Goal: Transaction & Acquisition: Purchase product/service

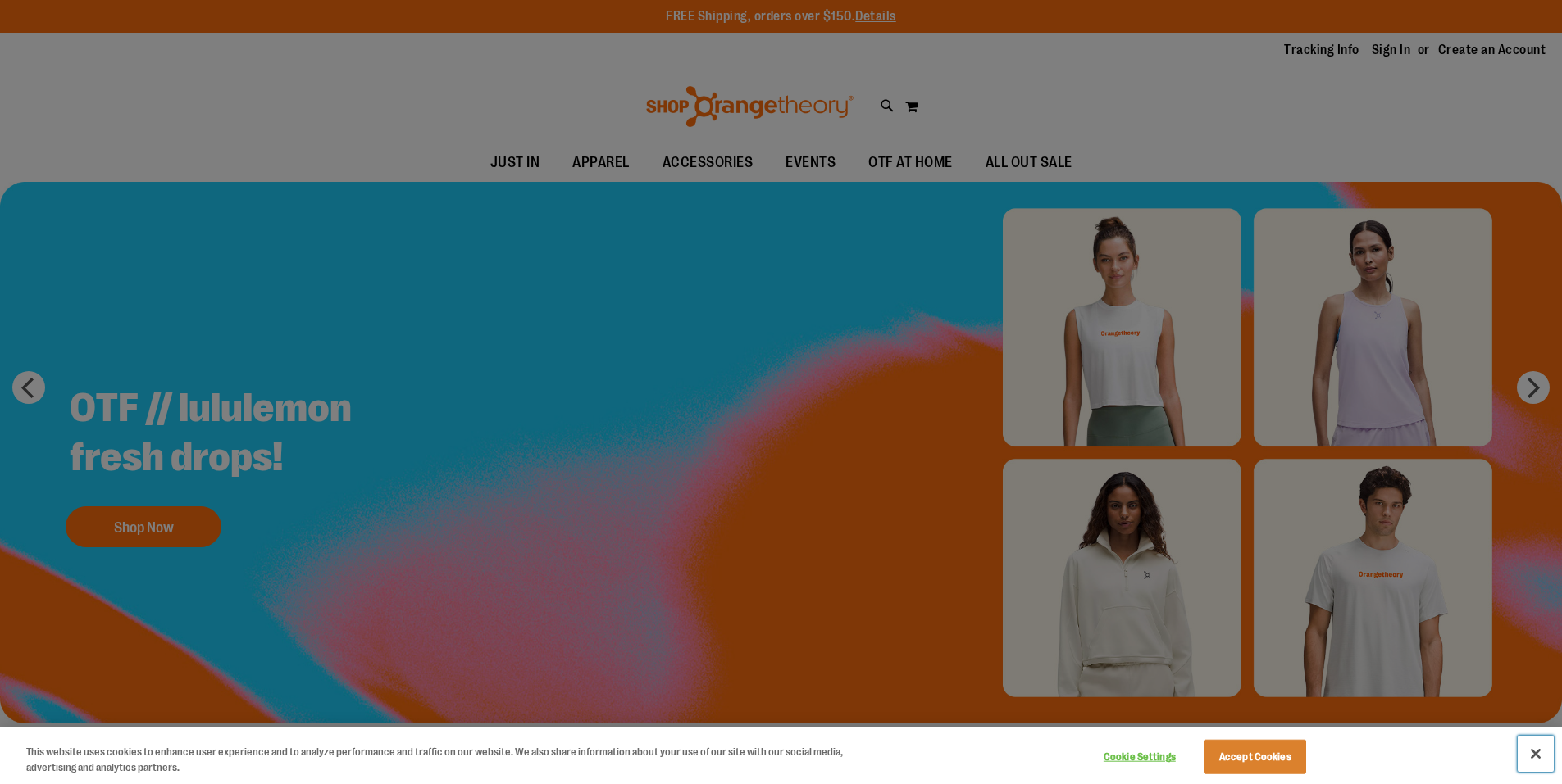
click at [1533, 749] on button "Close" at bounding box center [1535, 754] width 36 height 36
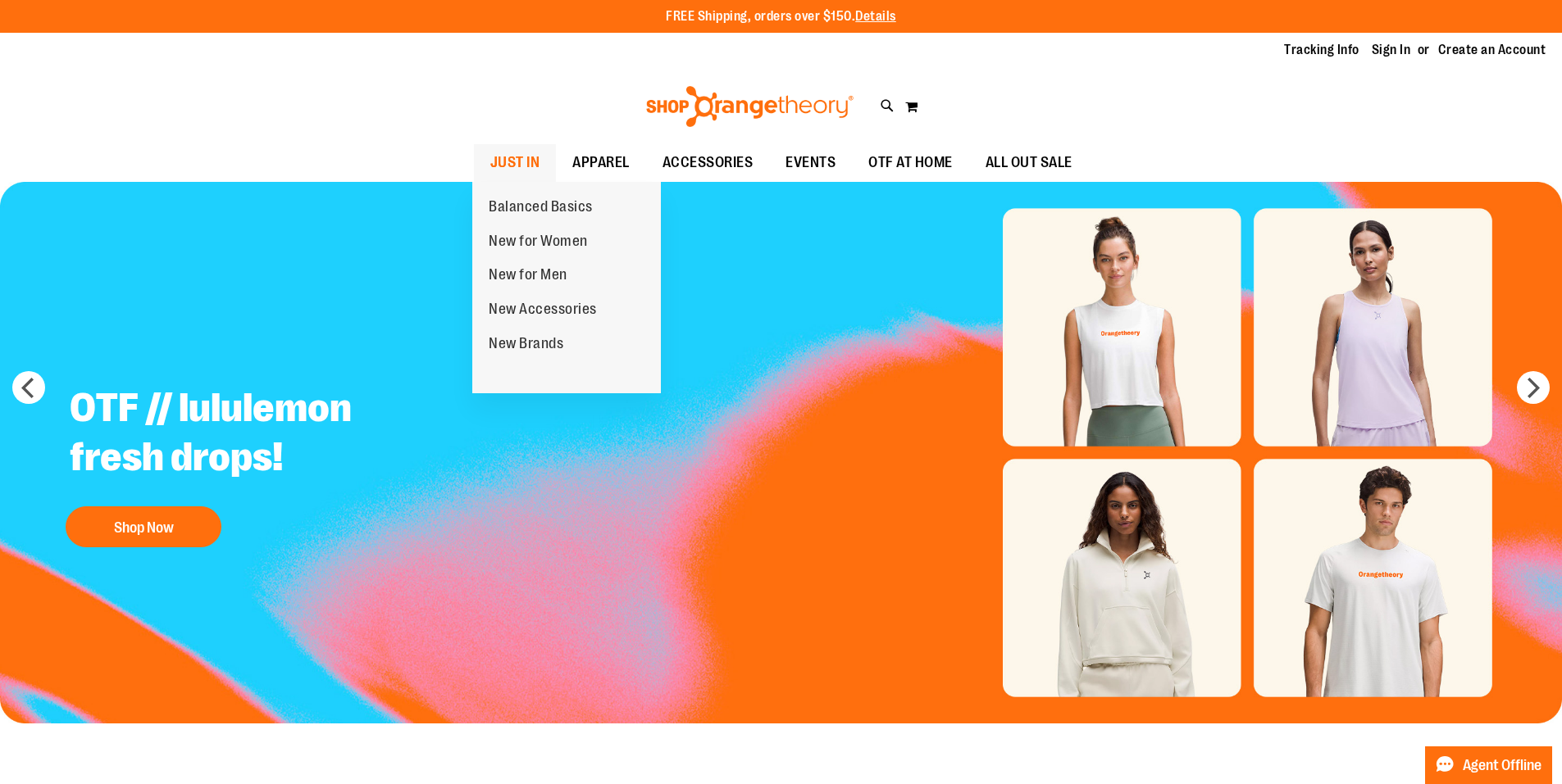
click at [514, 154] on span "JUST IN" at bounding box center [515, 162] width 50 height 37
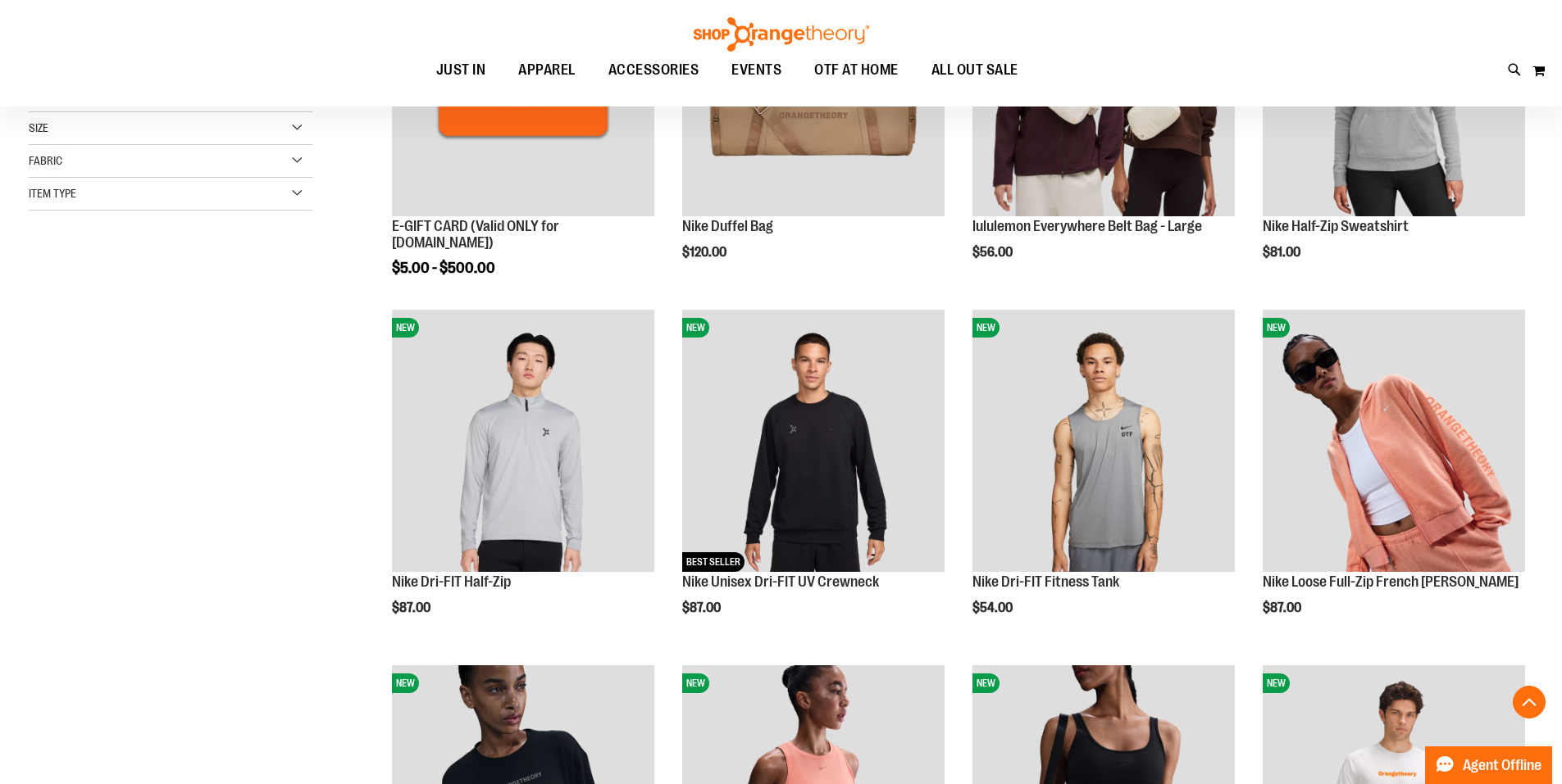
scroll to position [409, 0]
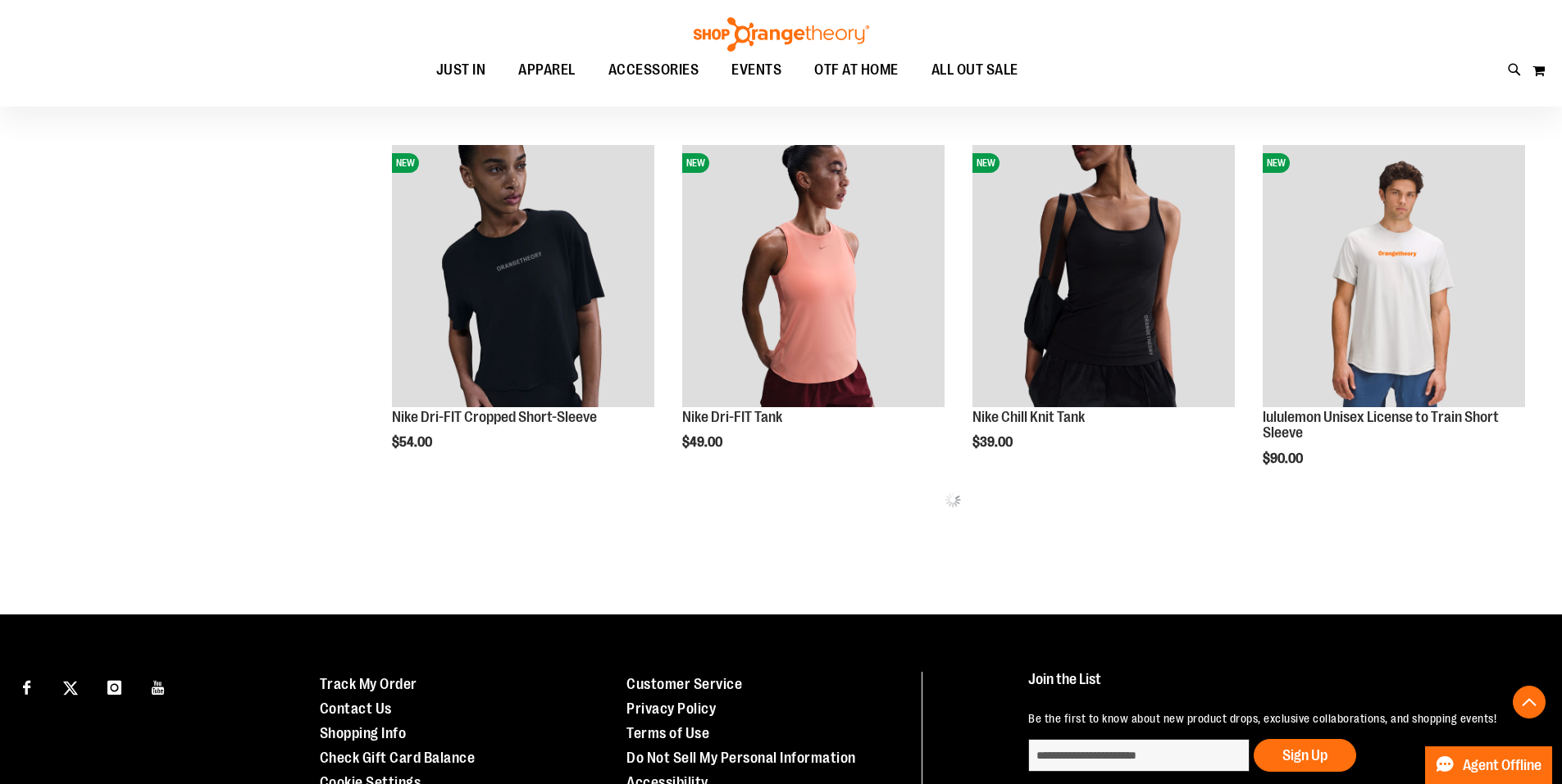
scroll to position [900, 0]
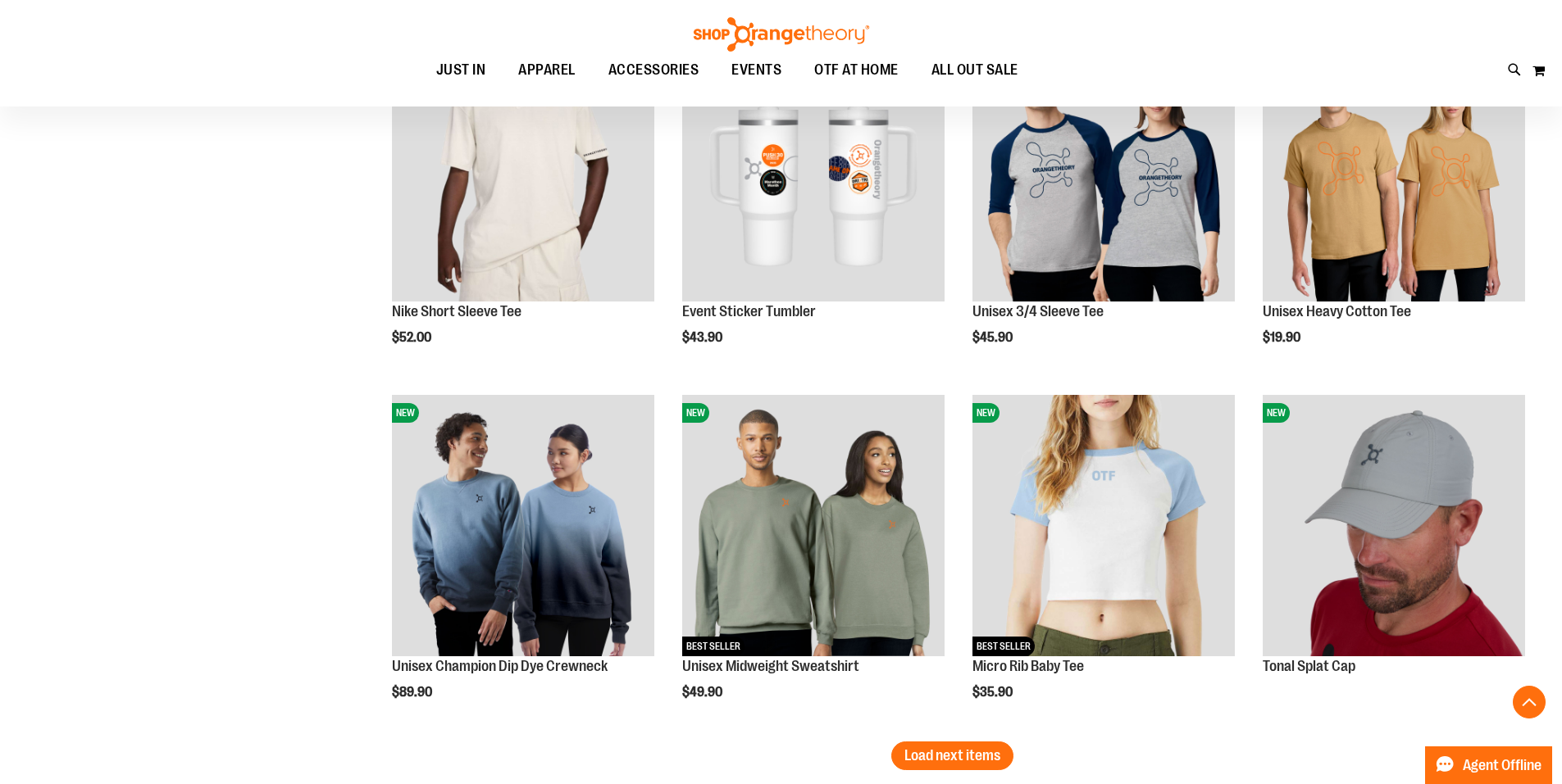
scroll to position [2938, 0]
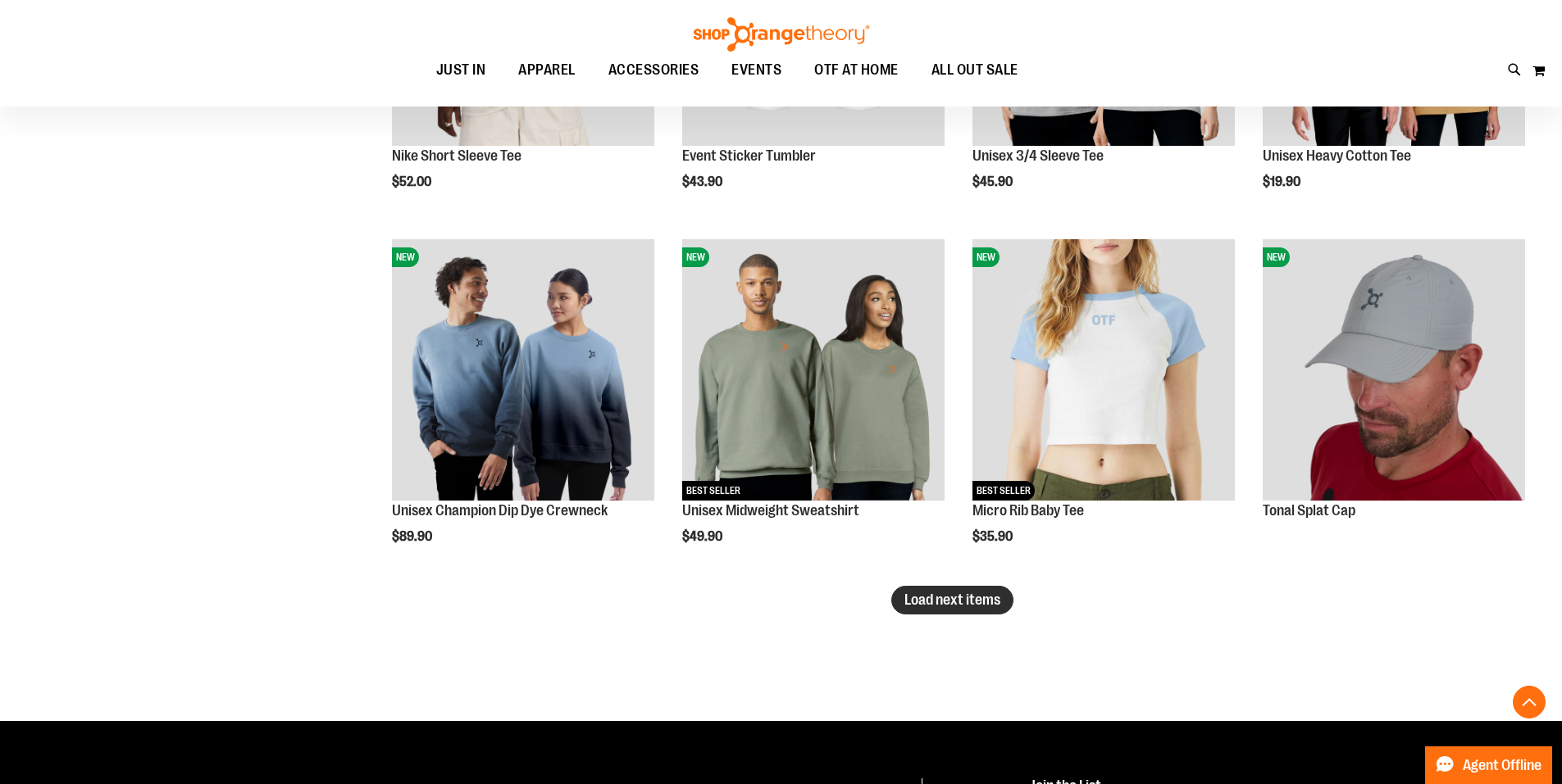
click at [975, 600] on span "Load next items" at bounding box center [952, 599] width 96 height 16
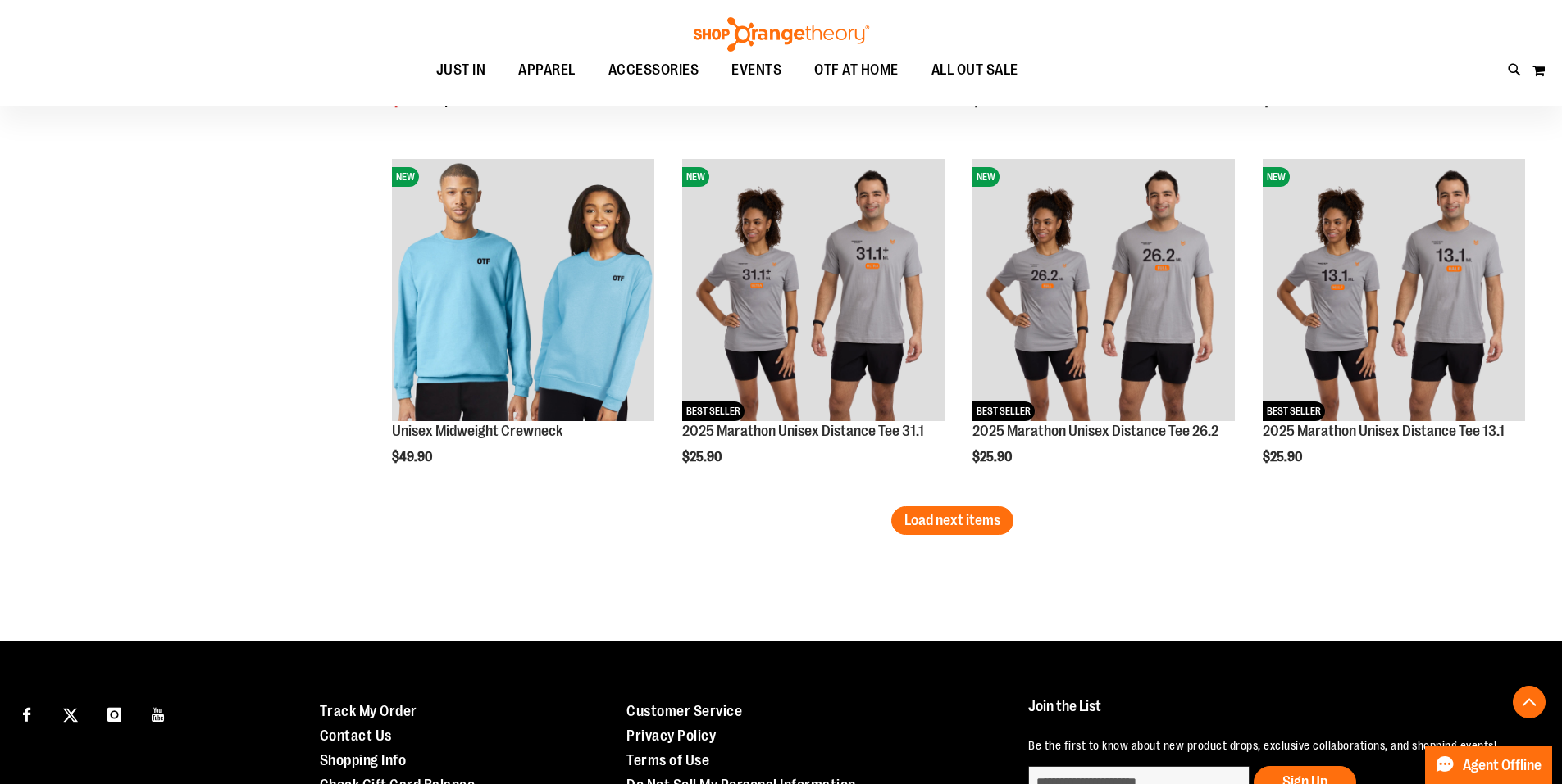
scroll to position [4085, 0]
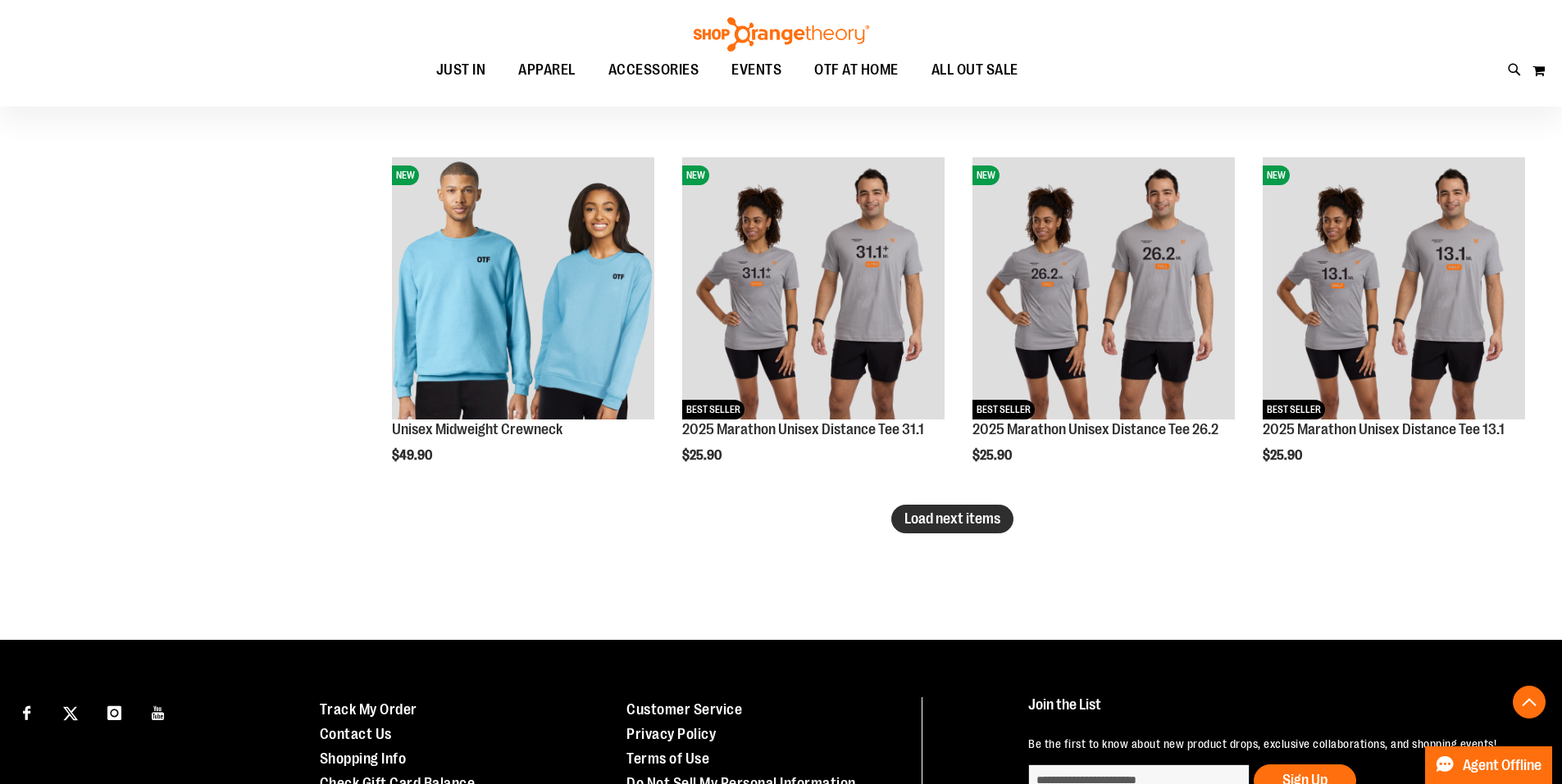
click at [981, 523] on span "Load next items" at bounding box center [952, 518] width 96 height 16
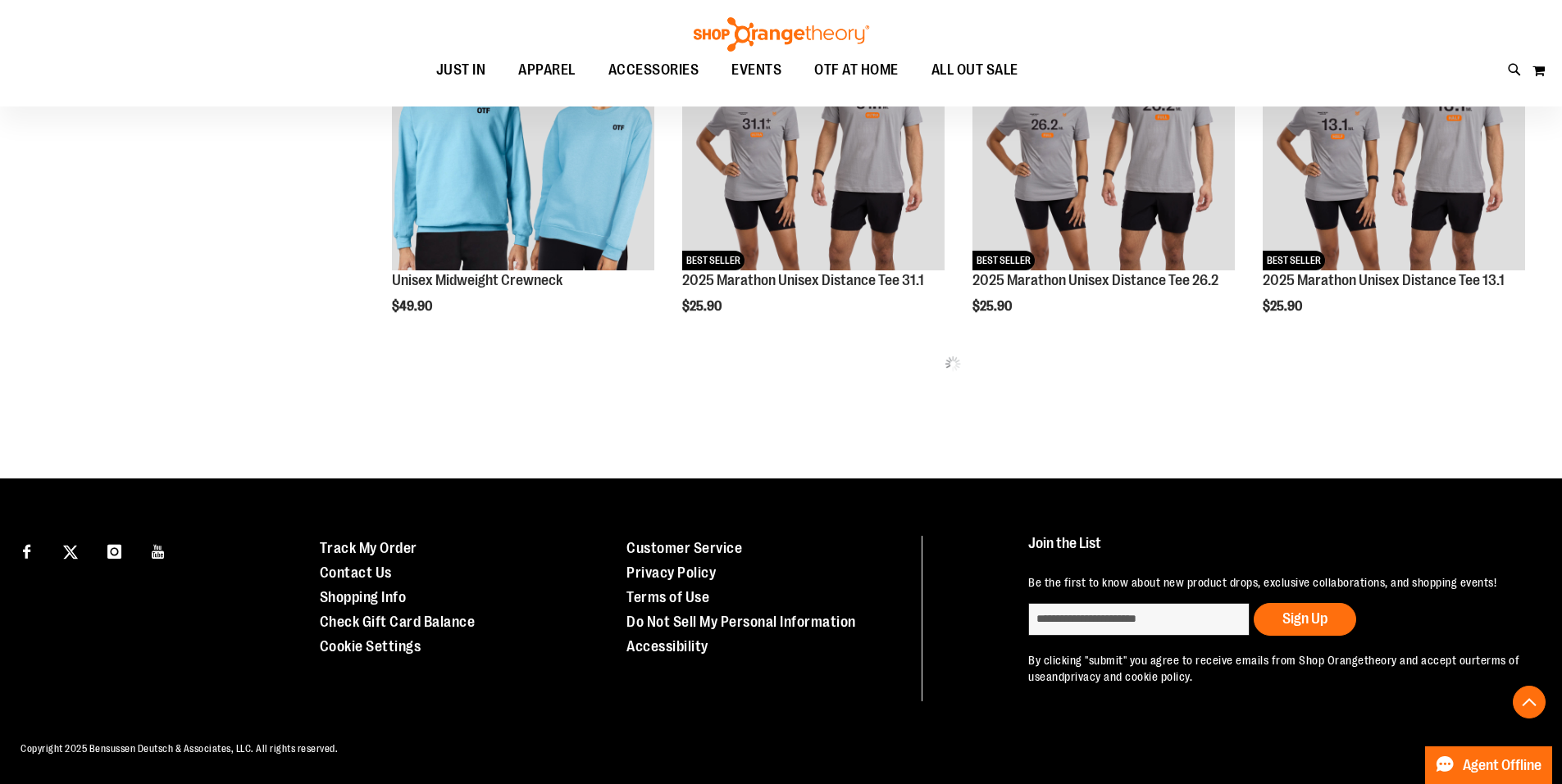
scroll to position [4249, 0]
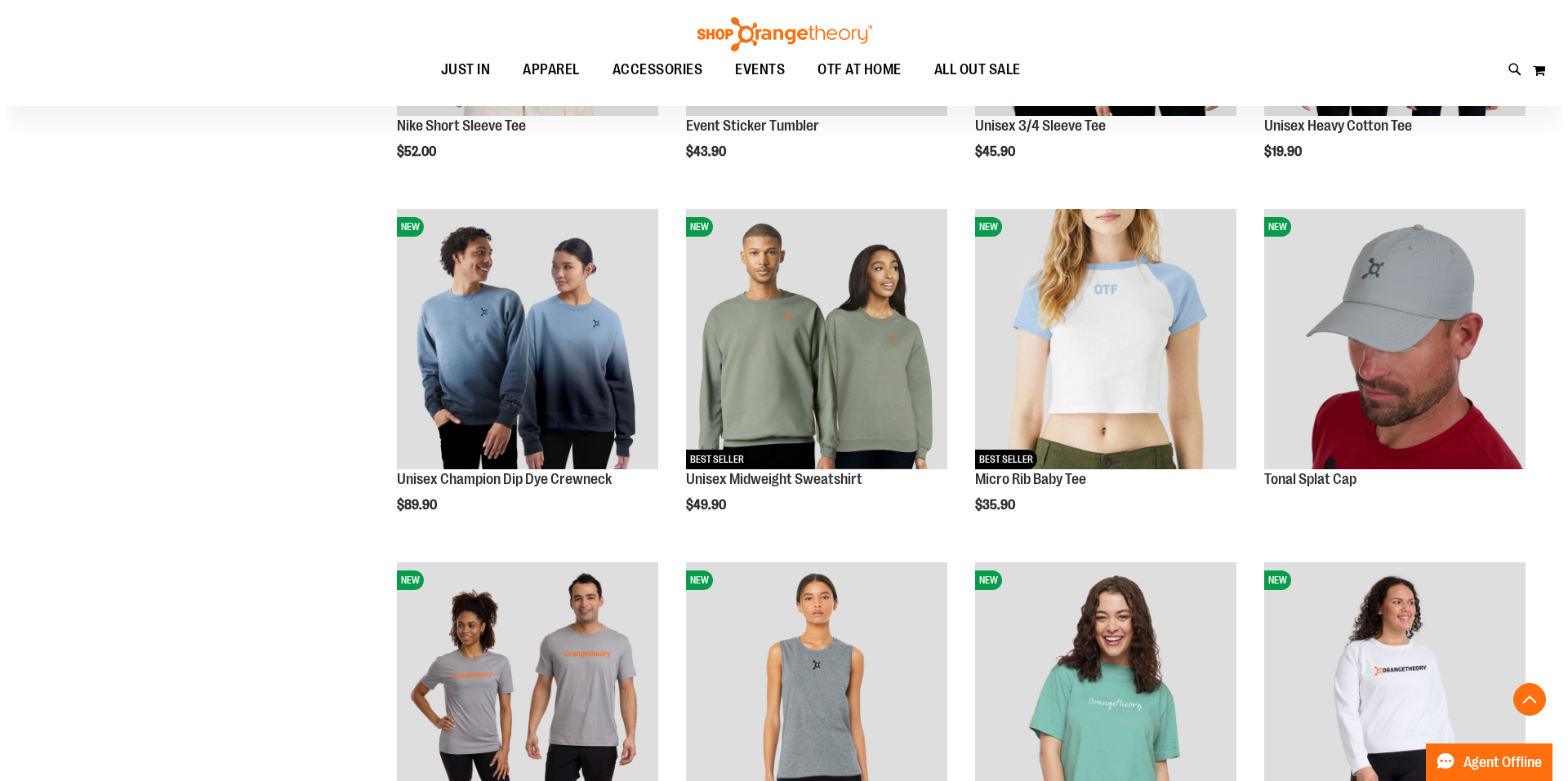
scroll to position [2928, 0]
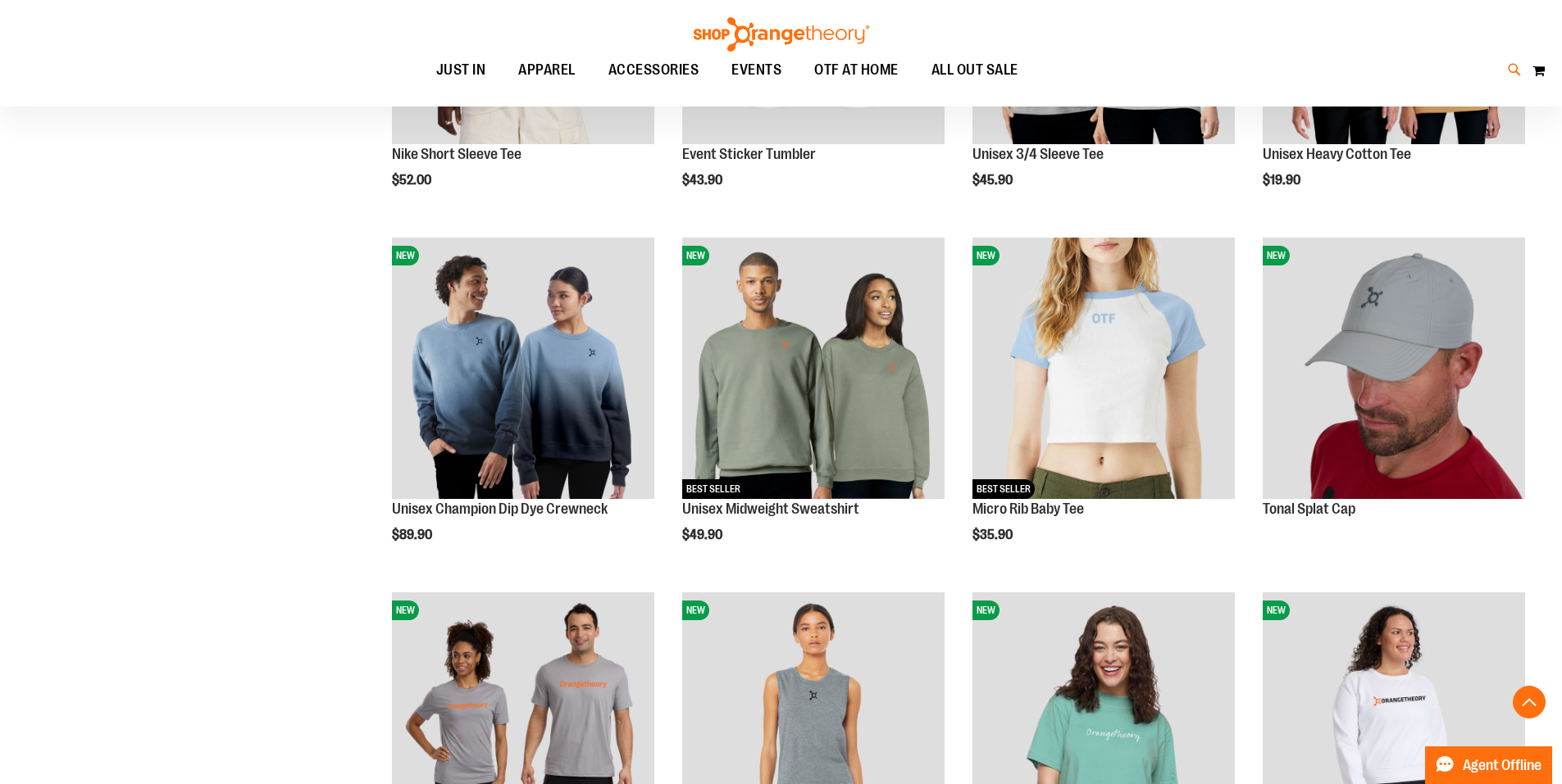
click at [1515, 72] on icon at bounding box center [1515, 70] width 14 height 19
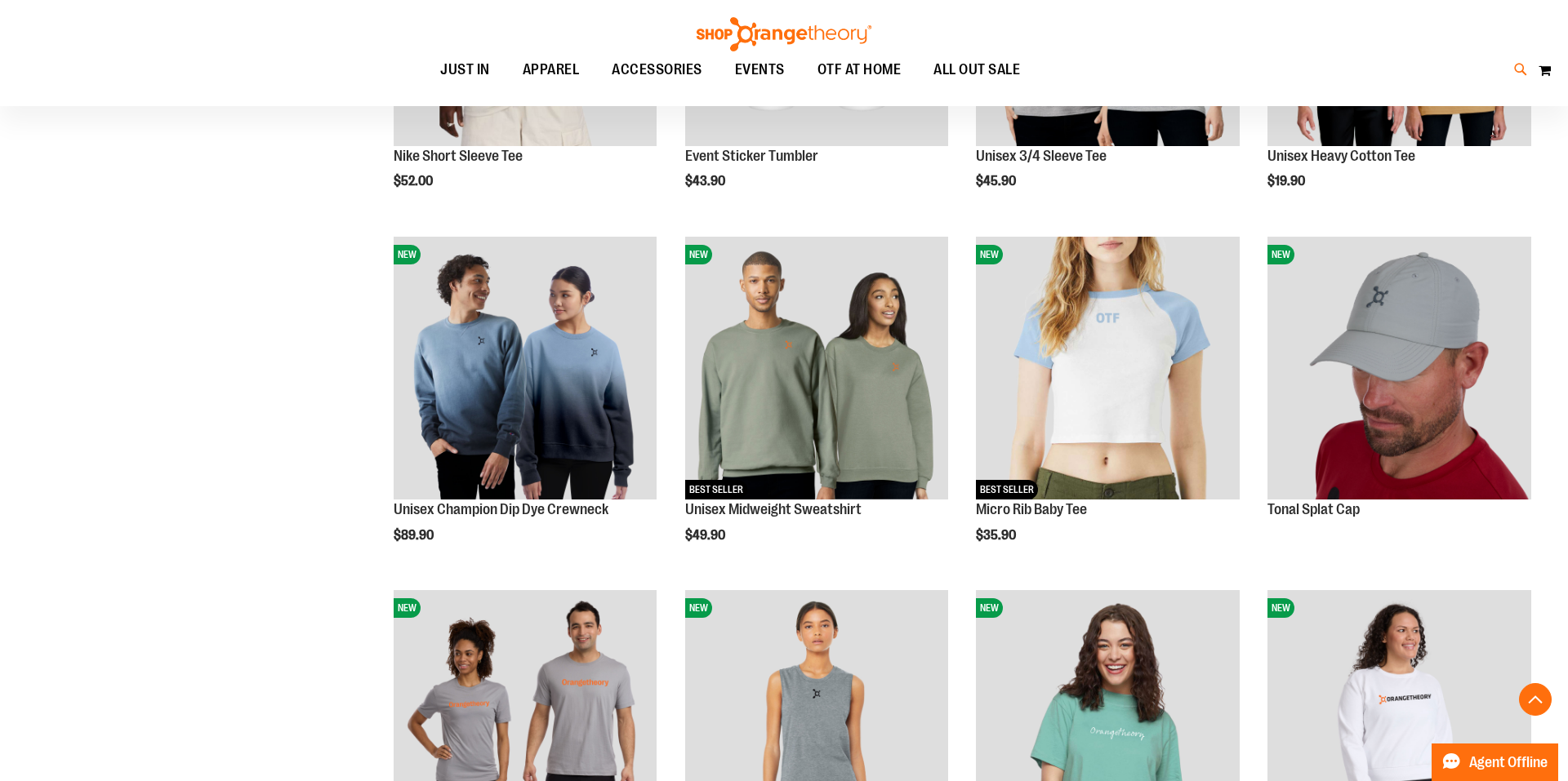
type input "*******"
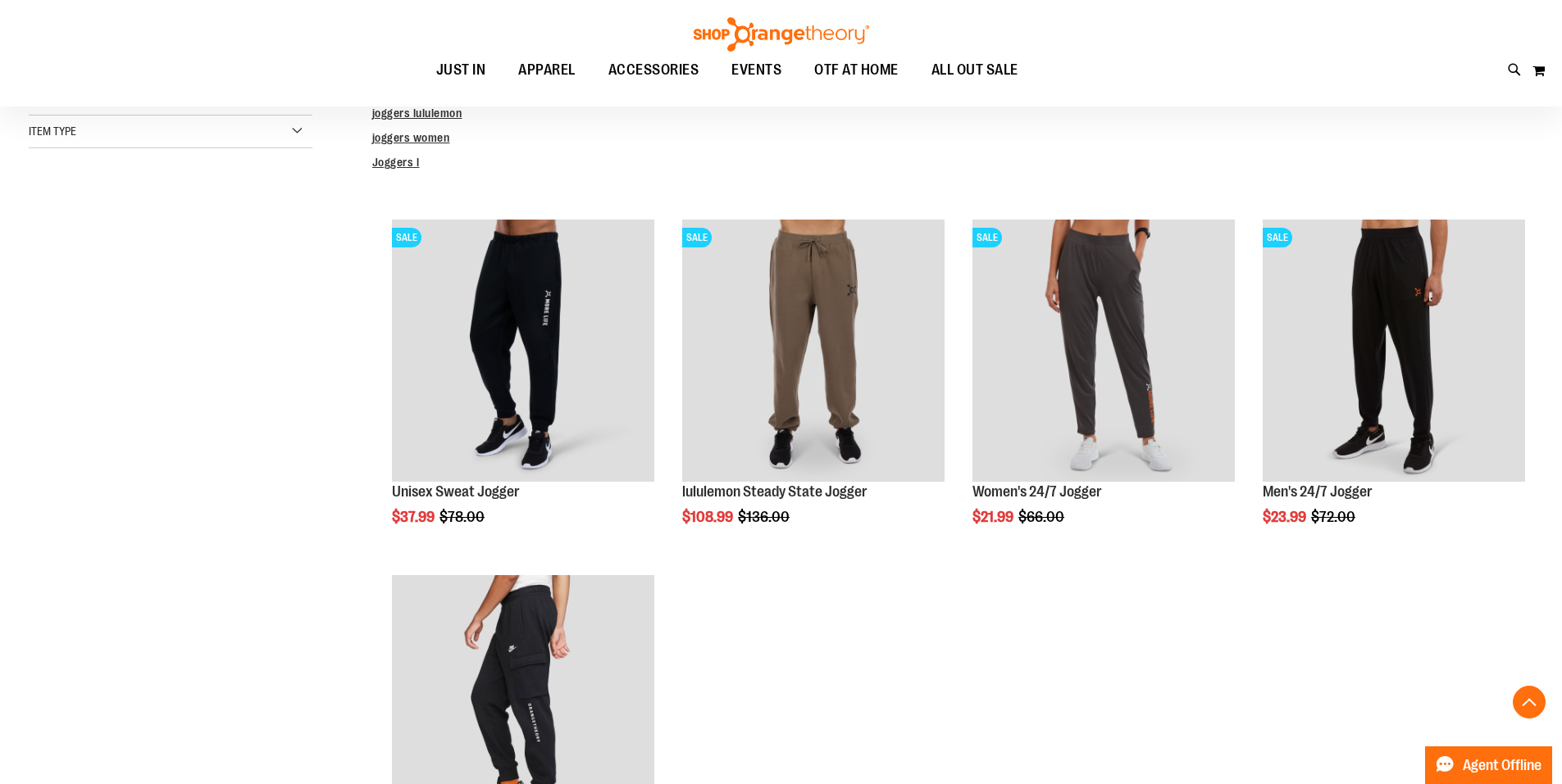
scroll to position [491, 0]
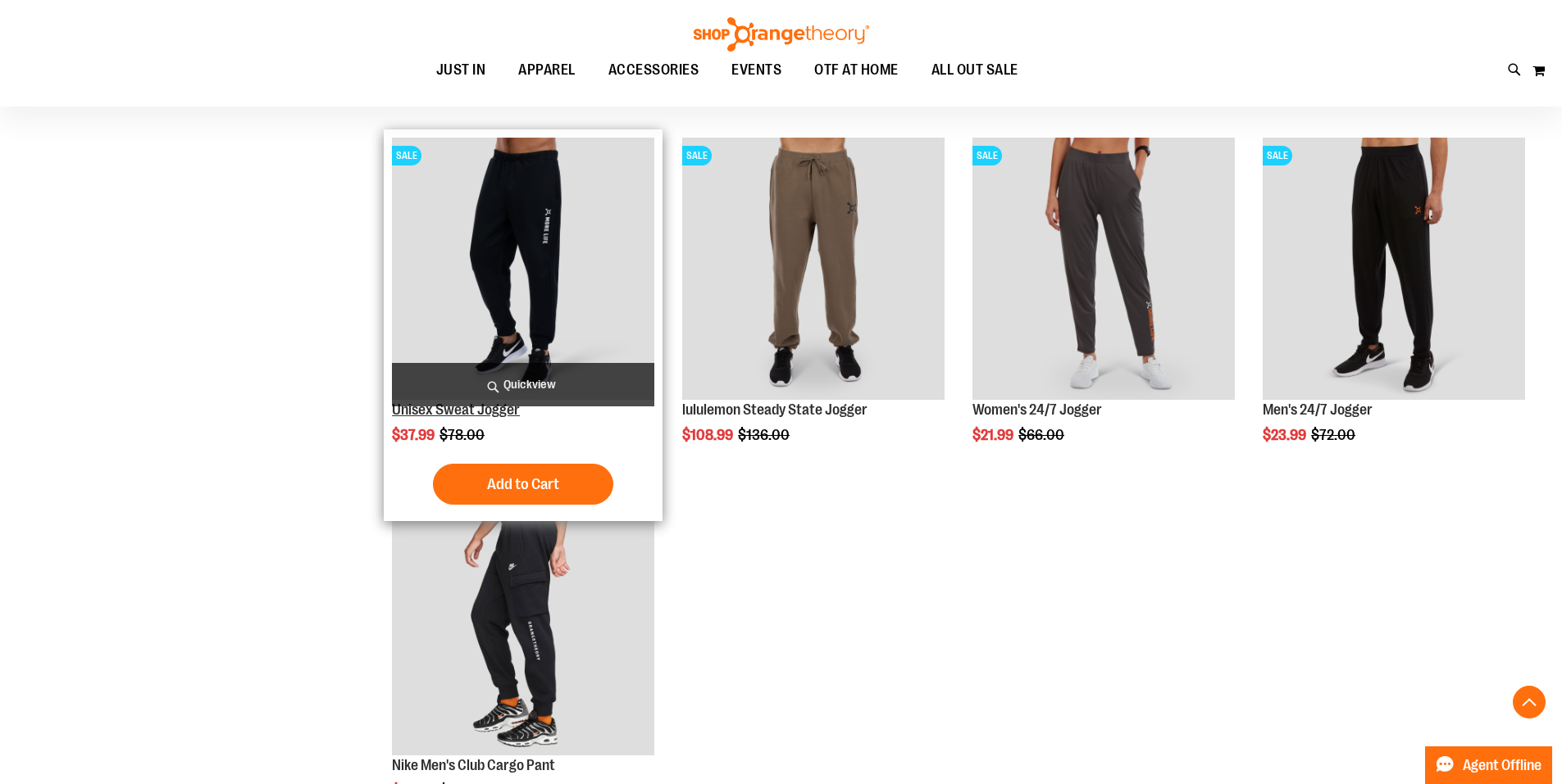
click at [439, 407] on link "Unisex Sweat Jogger" at bounding box center [456, 409] width 128 height 16
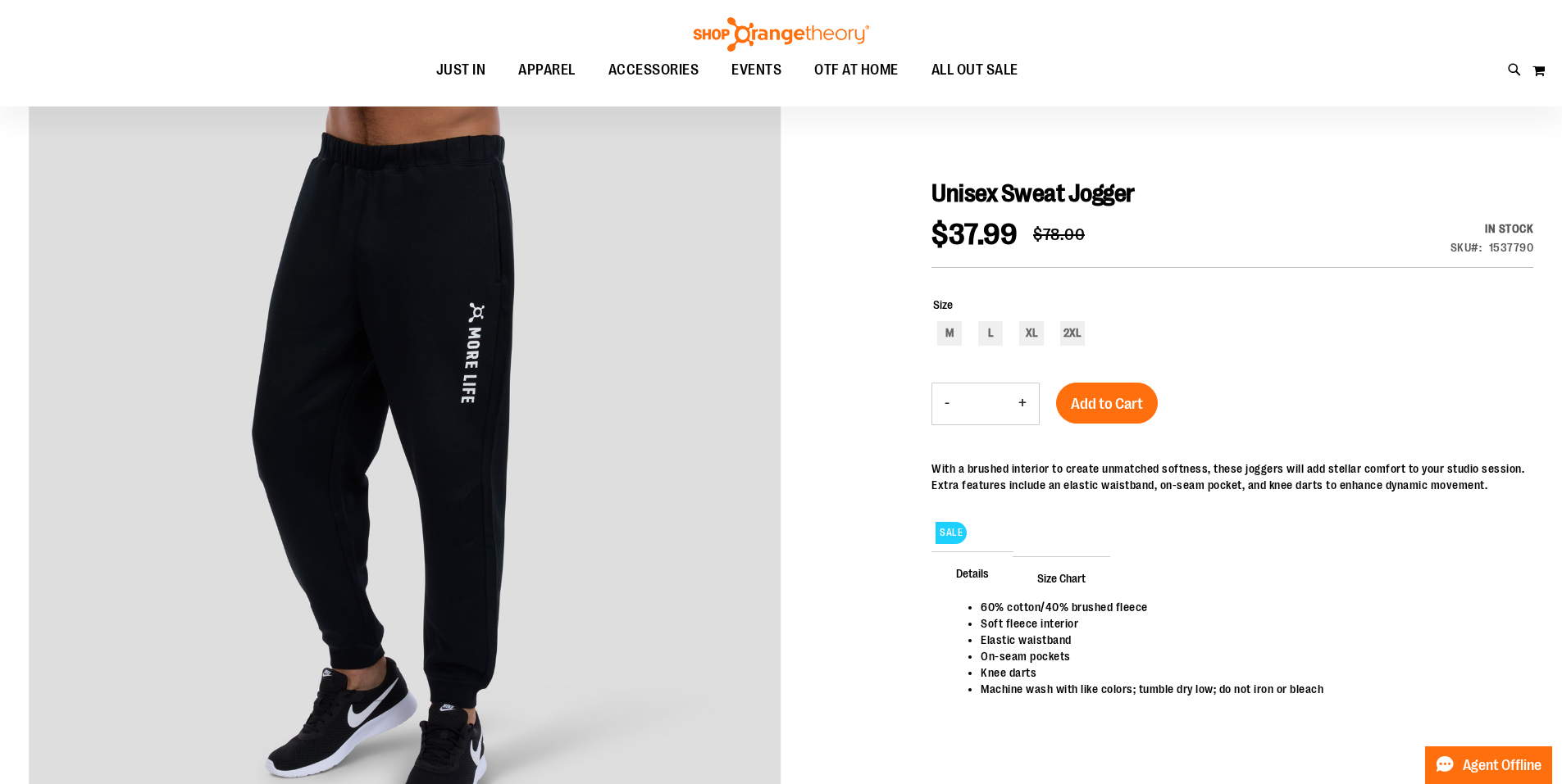
scroll to position [163, 0]
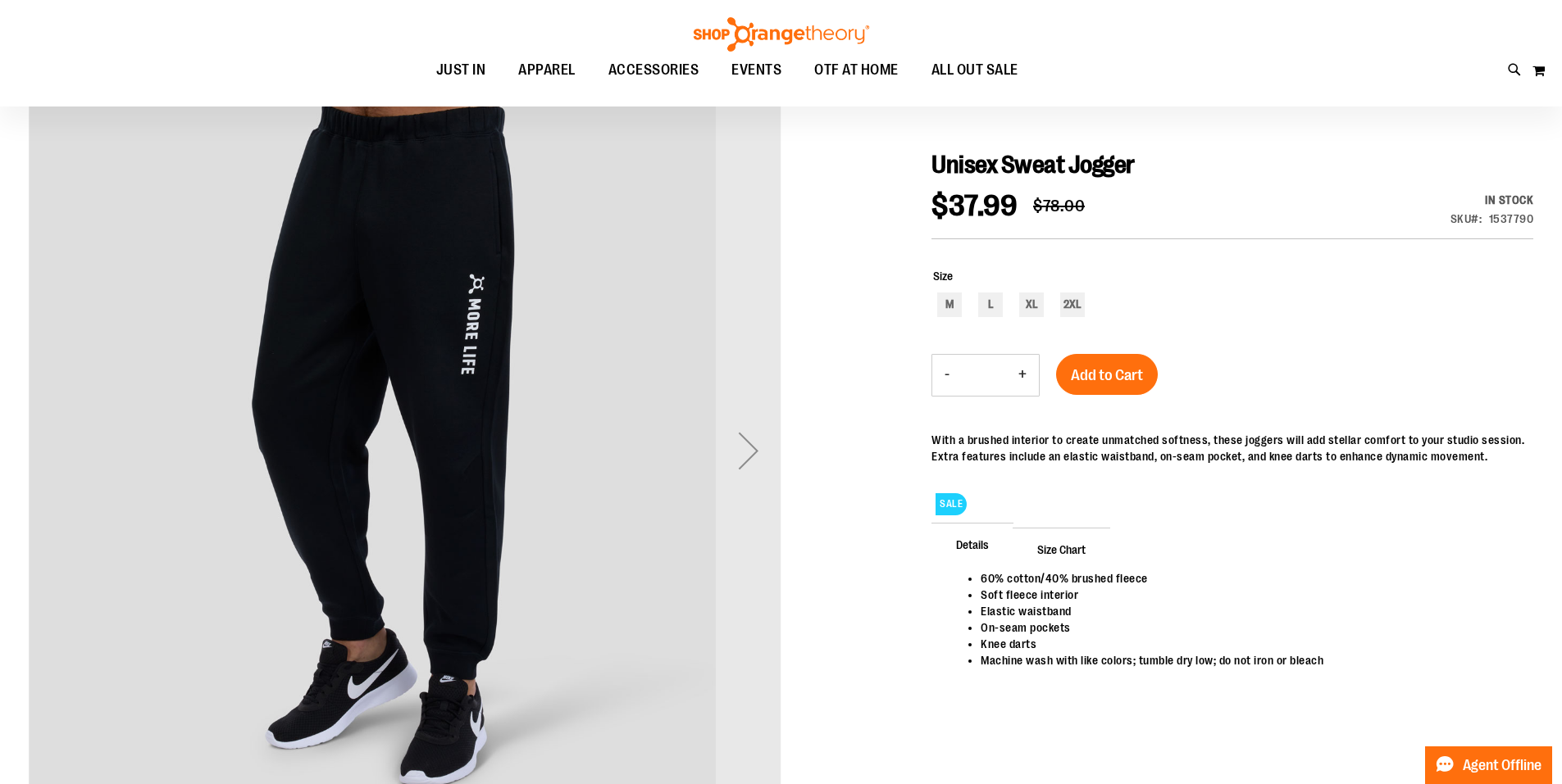
click at [678, 460] on img "carousel" at bounding box center [405, 448] width 753 height 752
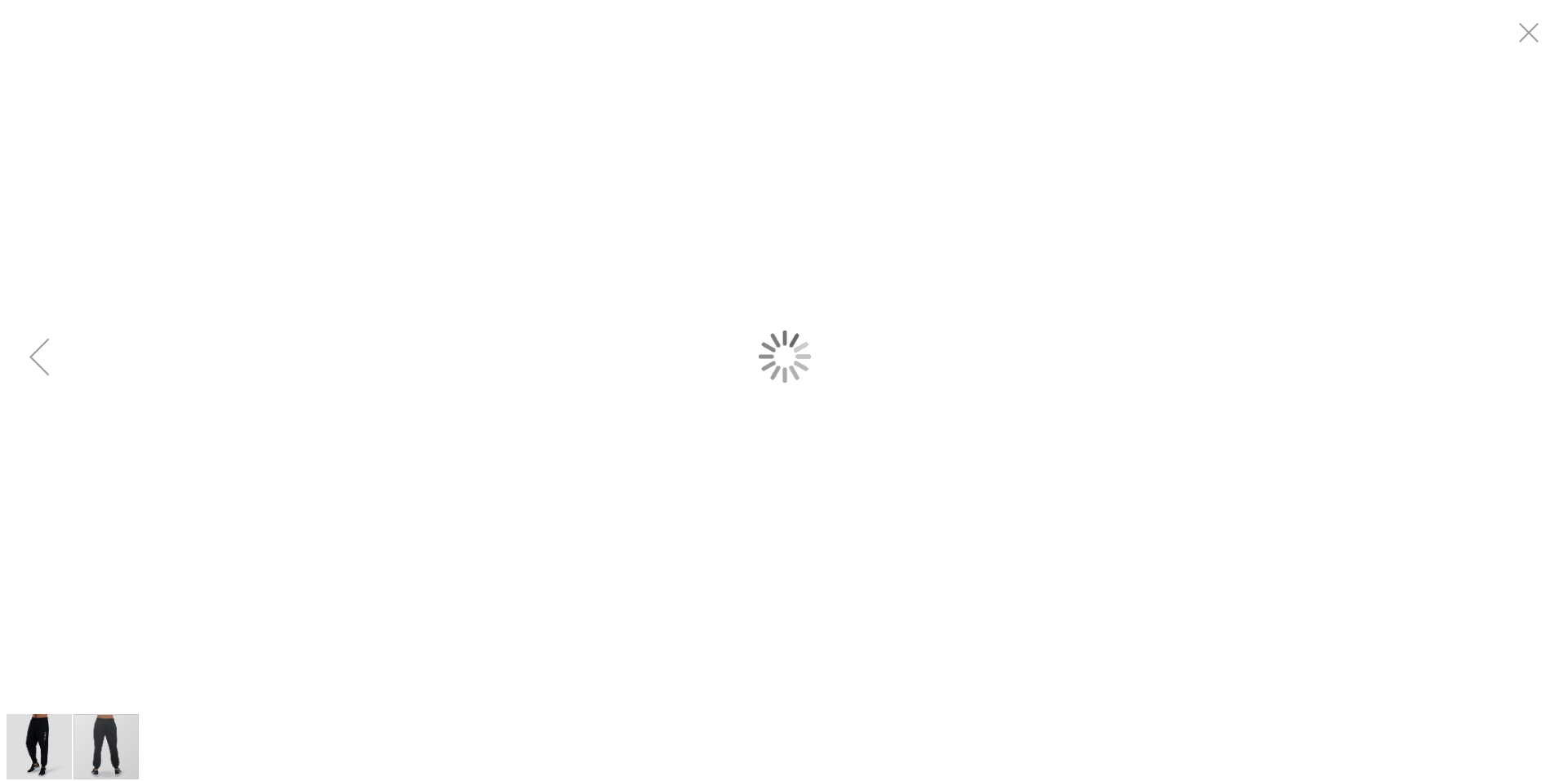
scroll to position [0, 0]
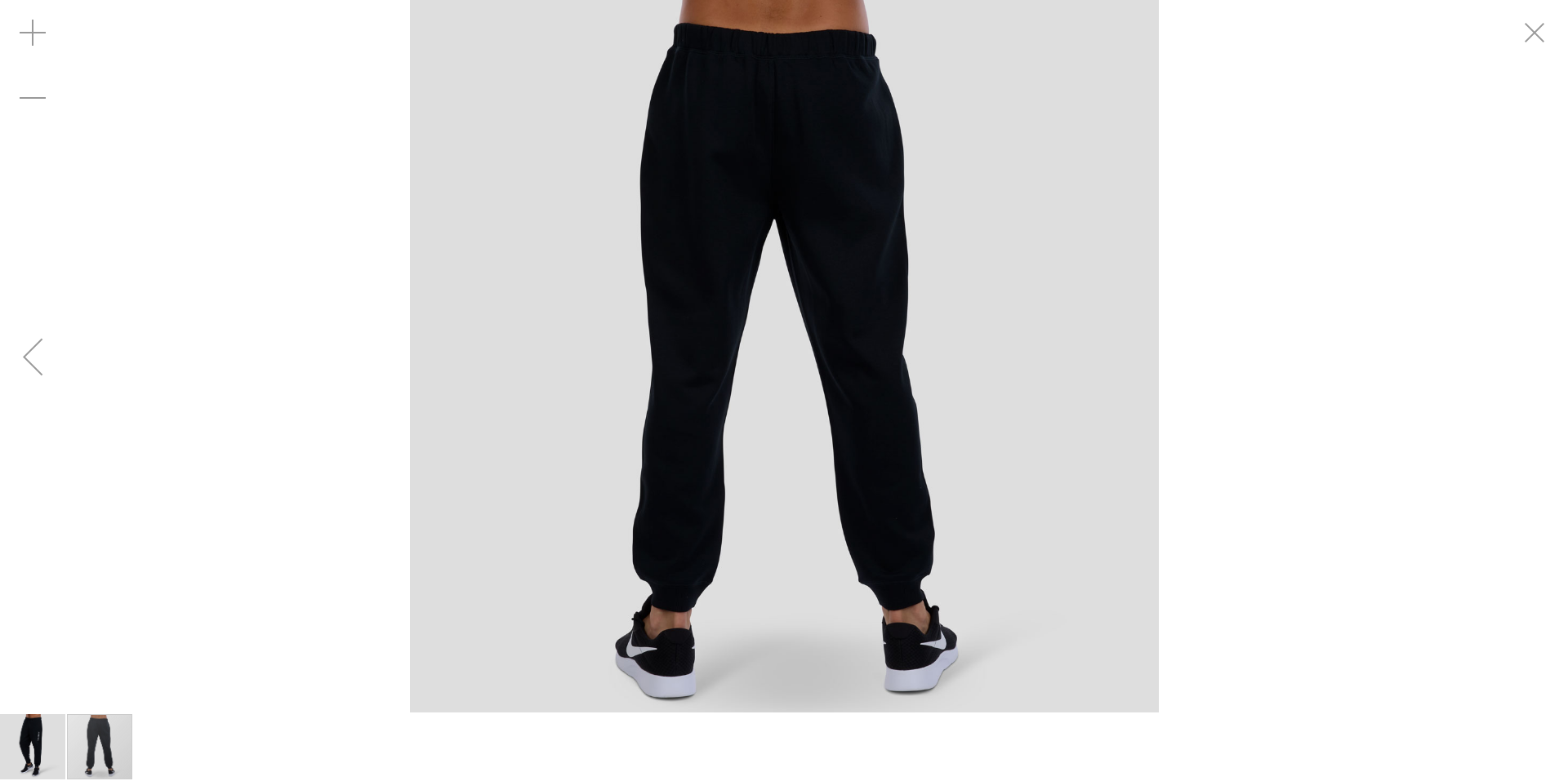
click at [28, 734] on img "image 1 of 2" at bounding box center [33, 747] width 65 height 65
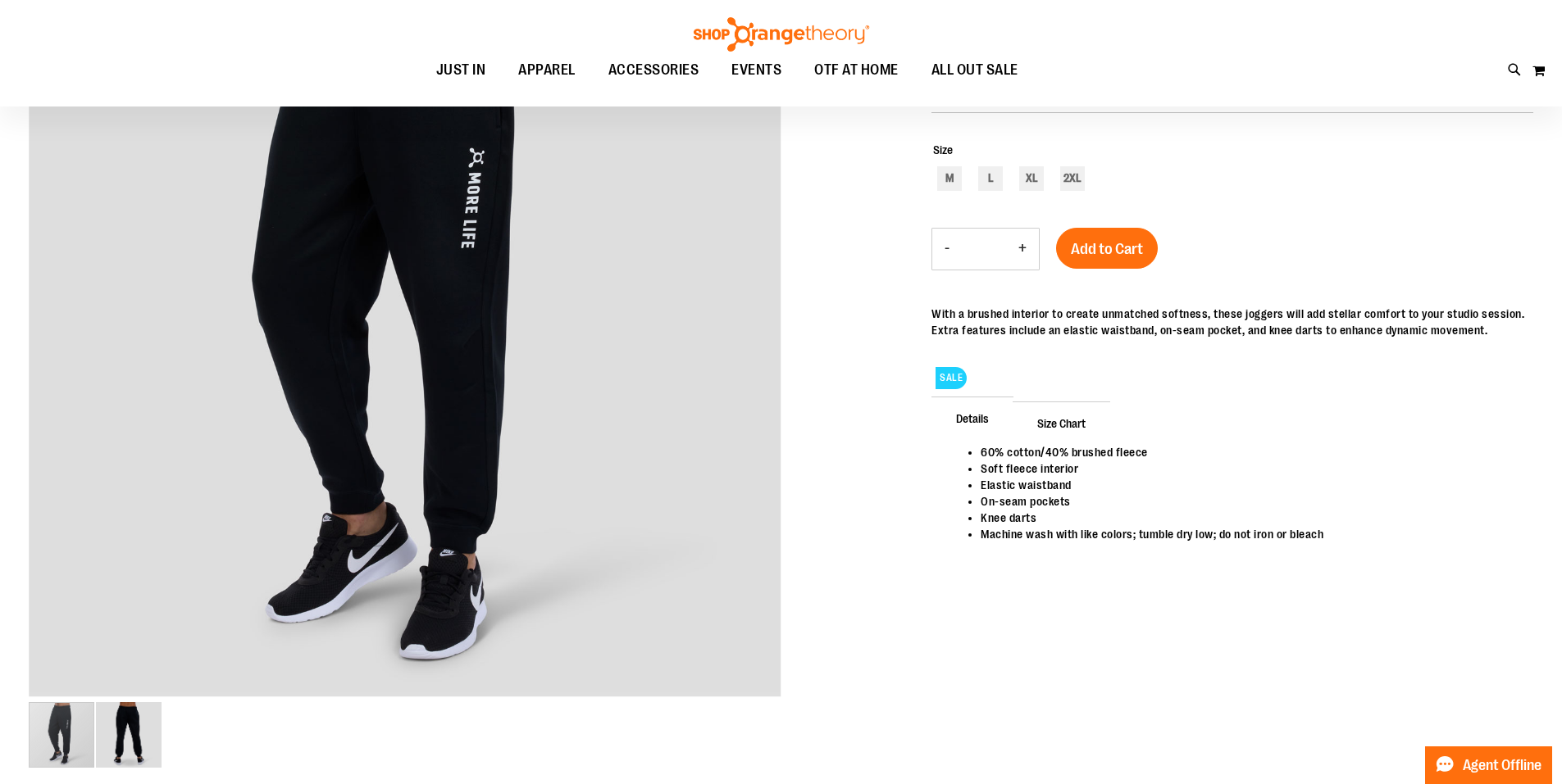
scroll to position [326, 0]
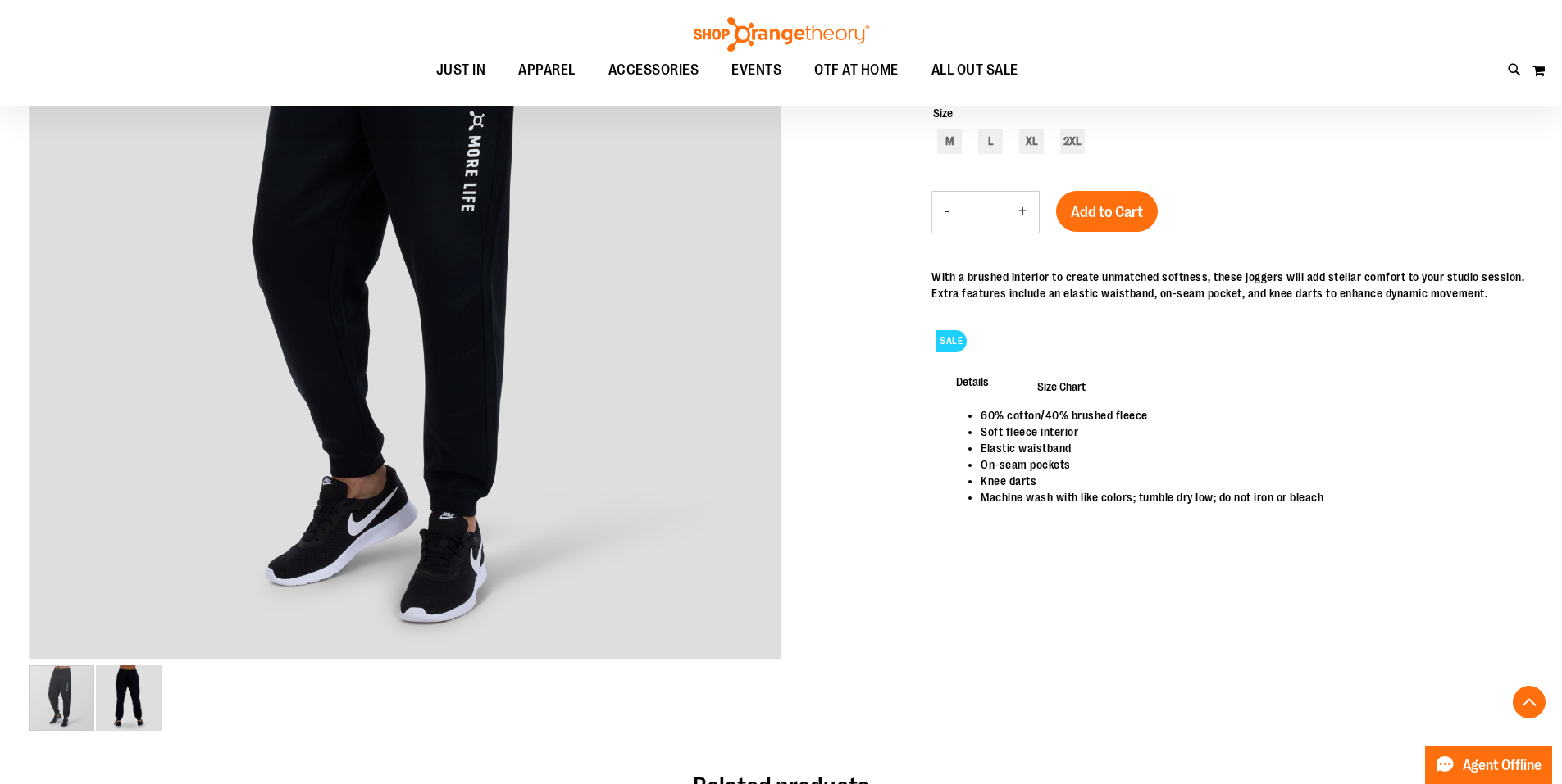
click at [1058, 392] on span "Size Chart" at bounding box center [1061, 386] width 98 height 42
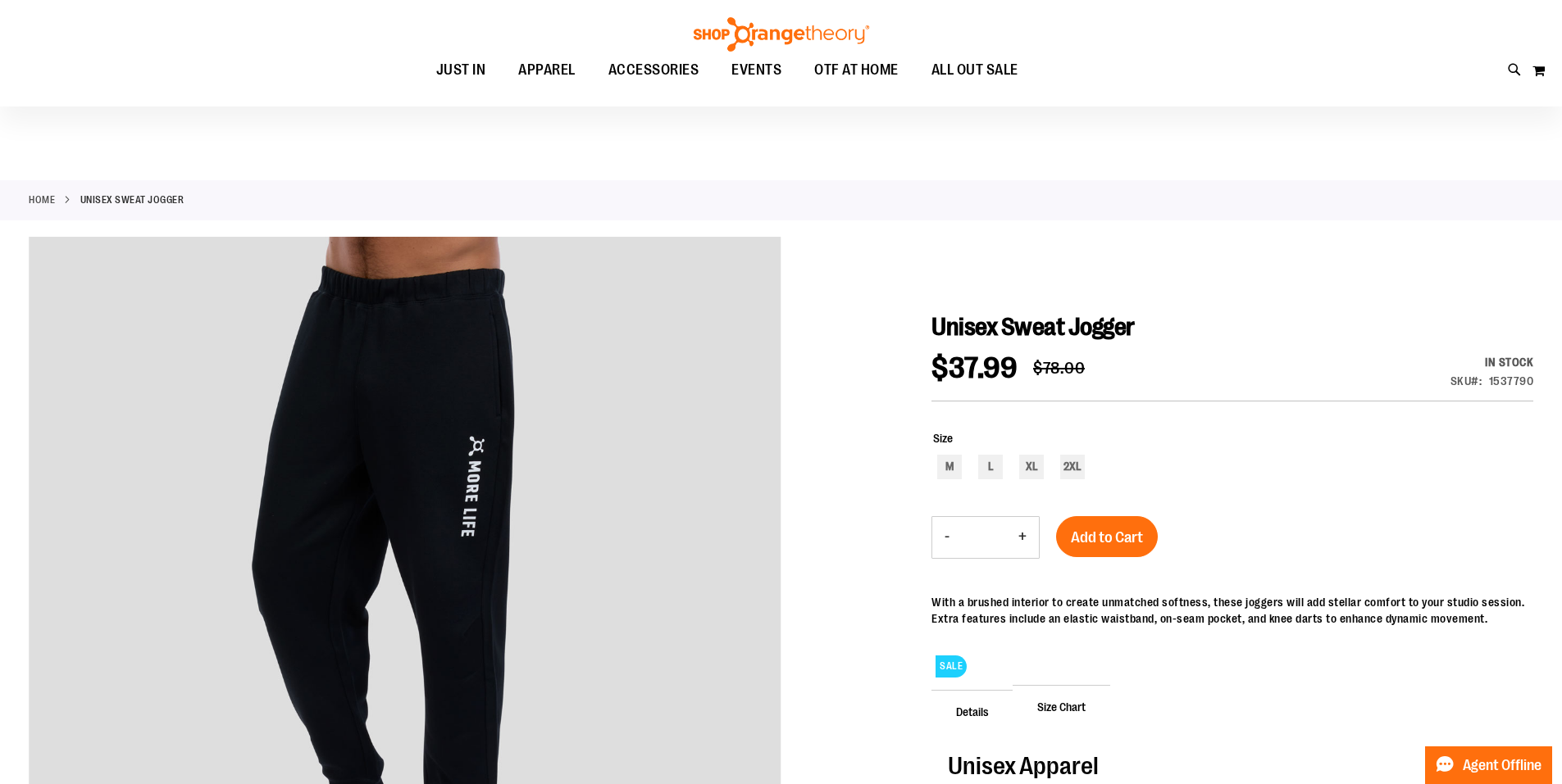
scroll to position [0, 0]
